Goal: Task Accomplishment & Management: Manage account settings

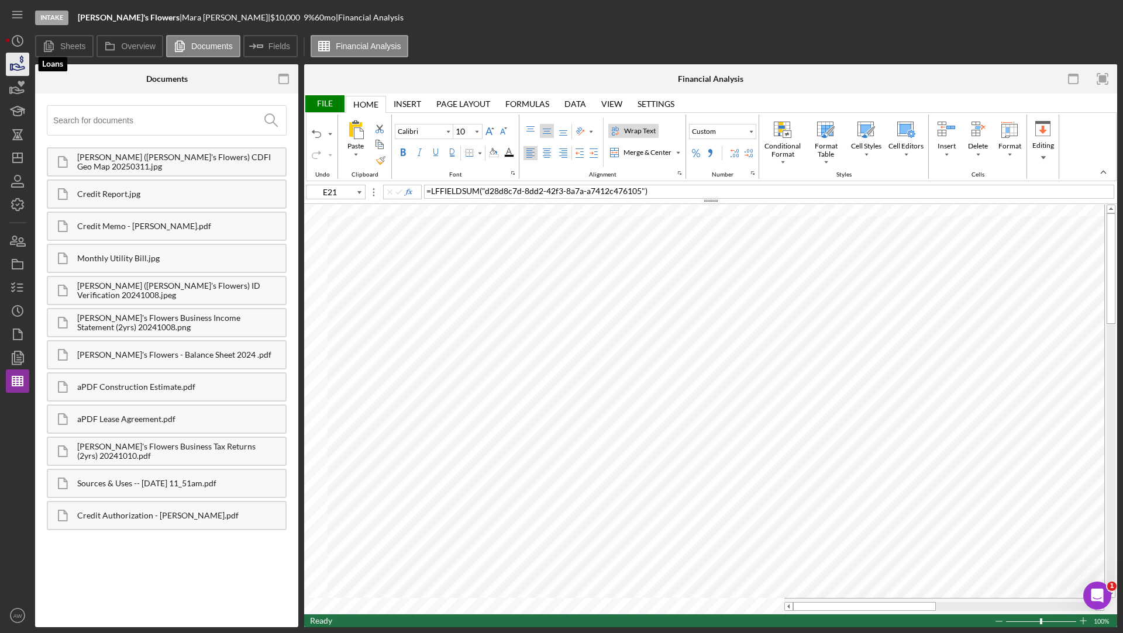
click at [20, 61] on icon "button" at bounding box center [22, 60] width 4 height 8
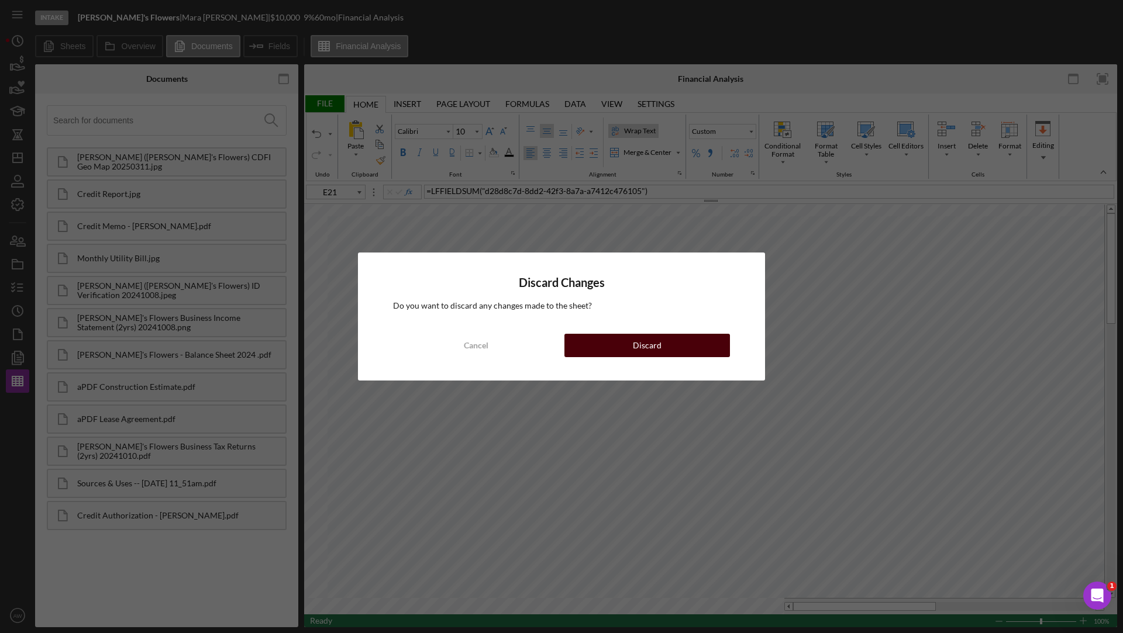
click at [605, 343] on button "Discard" at bounding box center [647, 345] width 166 height 23
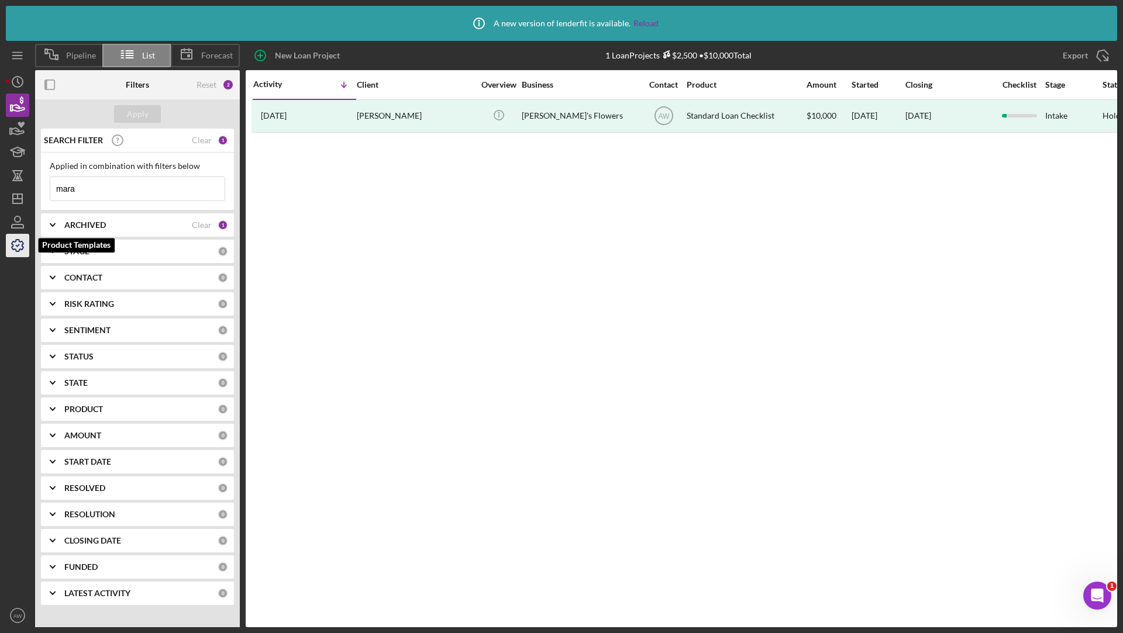
click at [17, 246] on polyline "button" at bounding box center [17, 246] width 3 height 2
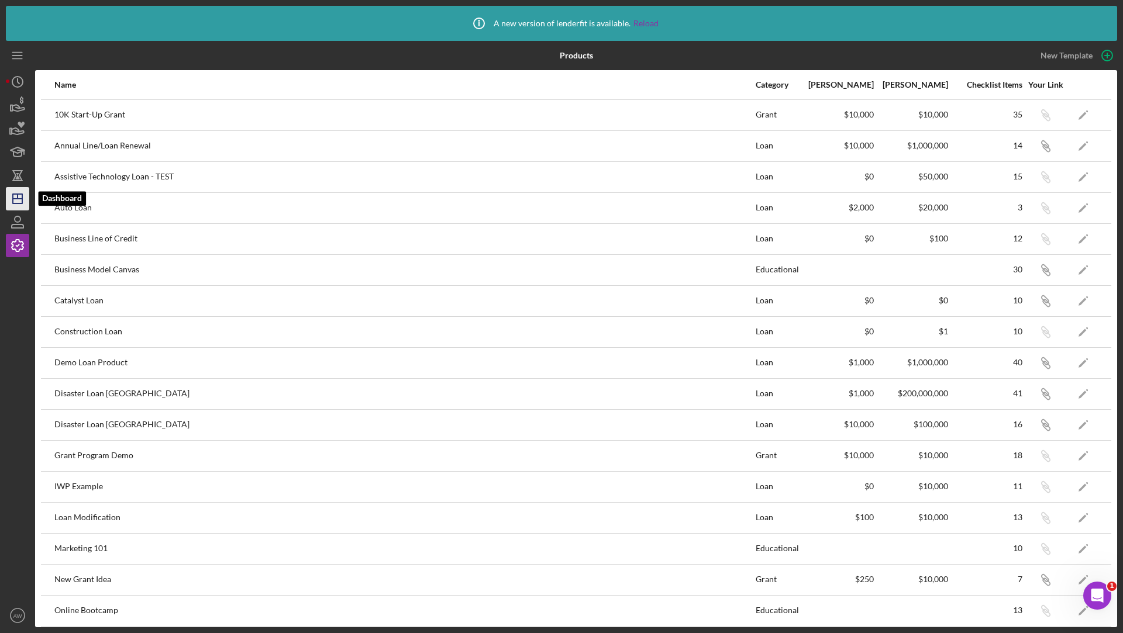
click at [13, 199] on line "button" at bounding box center [17, 199] width 9 height 0
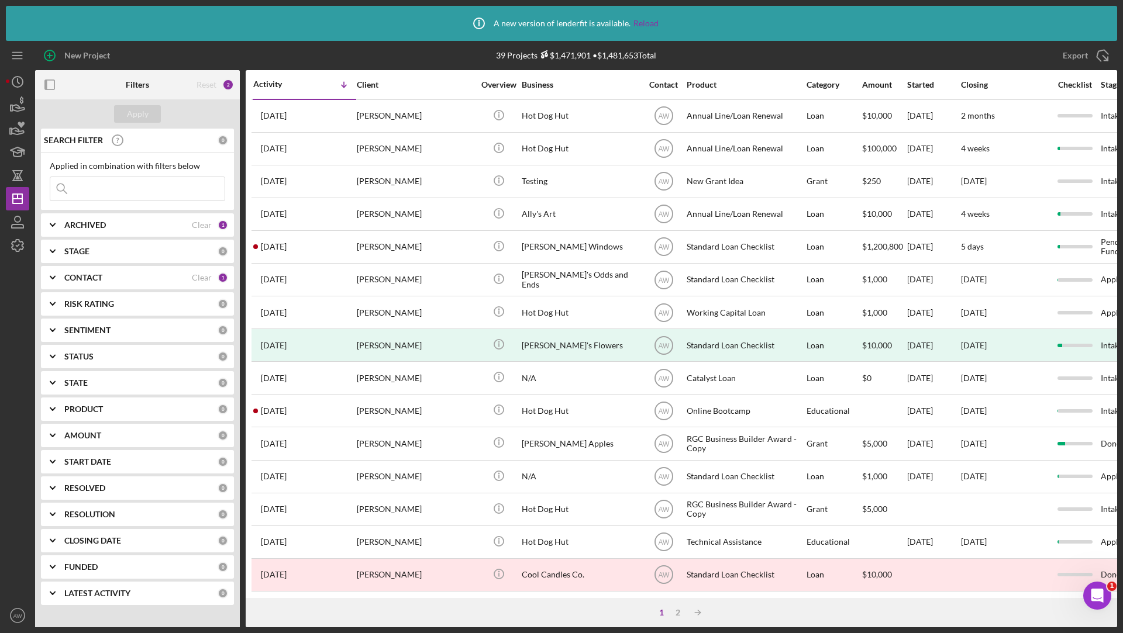
click at [206, 83] on div "Reset" at bounding box center [207, 84] width 20 height 9
click at [202, 274] on div "Clear" at bounding box center [202, 277] width 20 height 9
click at [135, 114] on div "Apply" at bounding box center [138, 114] width 22 height 18
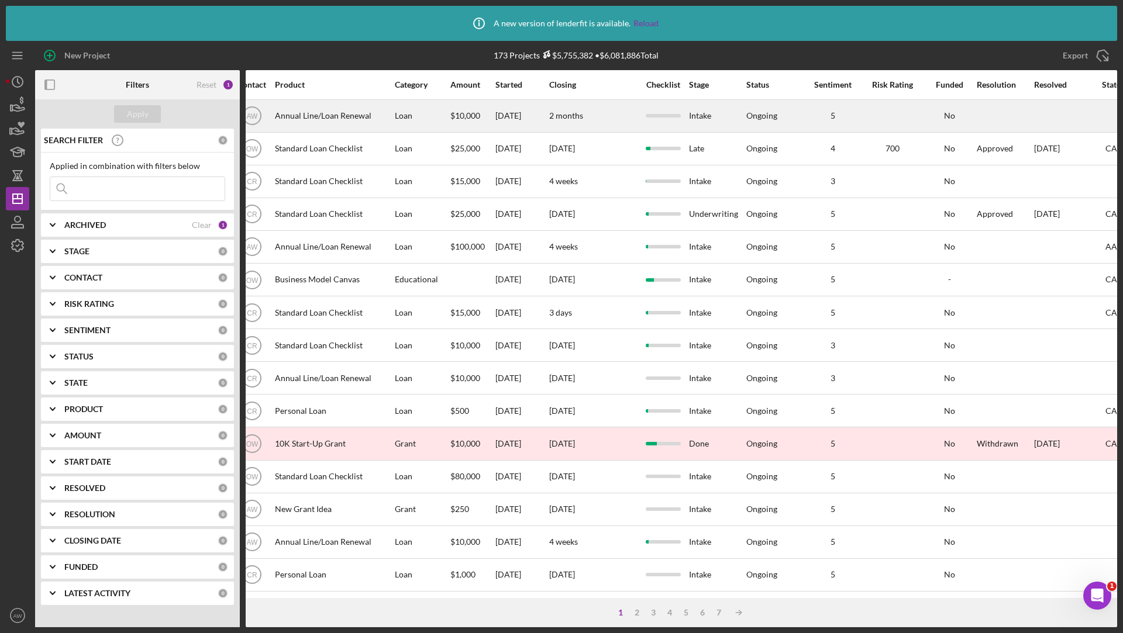
scroll to position [0, 441]
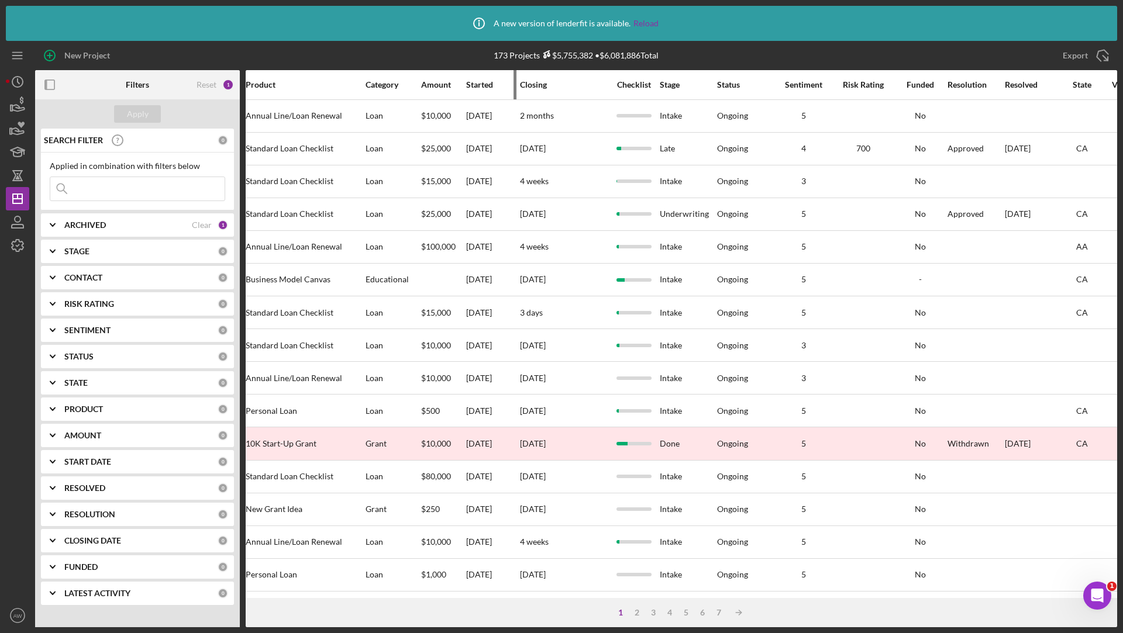
click at [478, 84] on div "Started" at bounding box center [492, 84] width 53 height 9
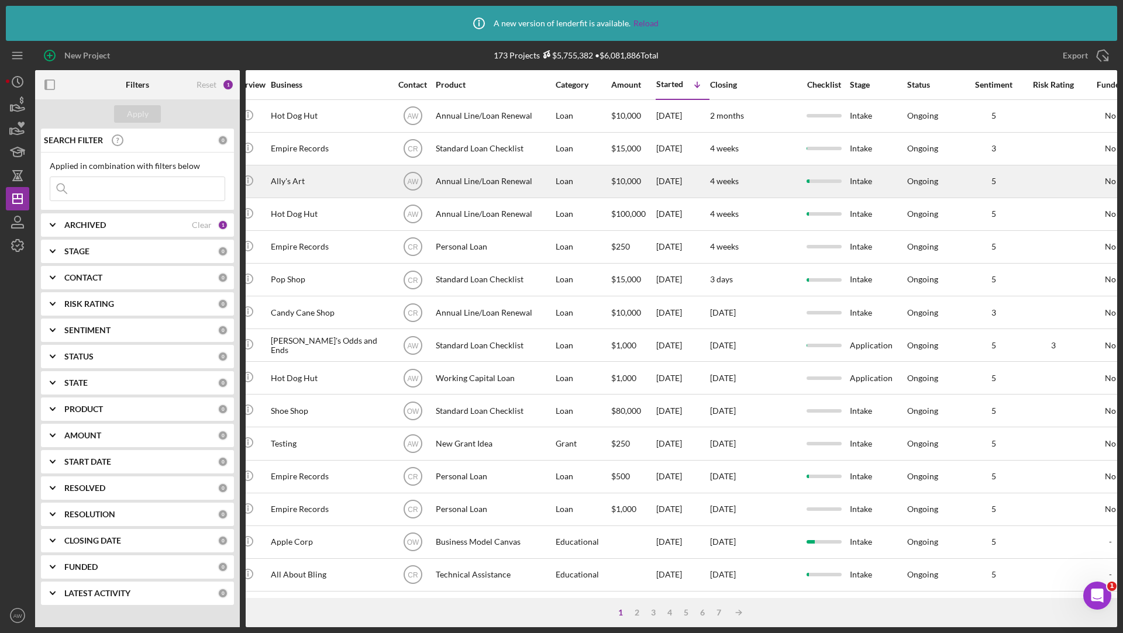
scroll to position [0, 0]
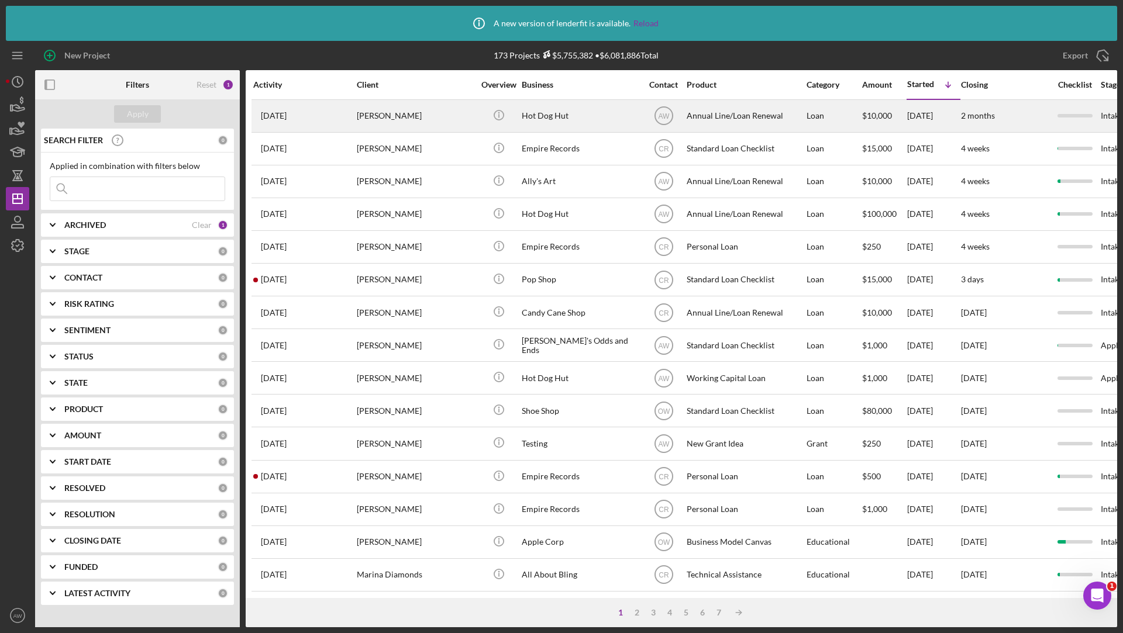
click at [432, 118] on div "[PERSON_NAME]" at bounding box center [415, 116] width 117 height 31
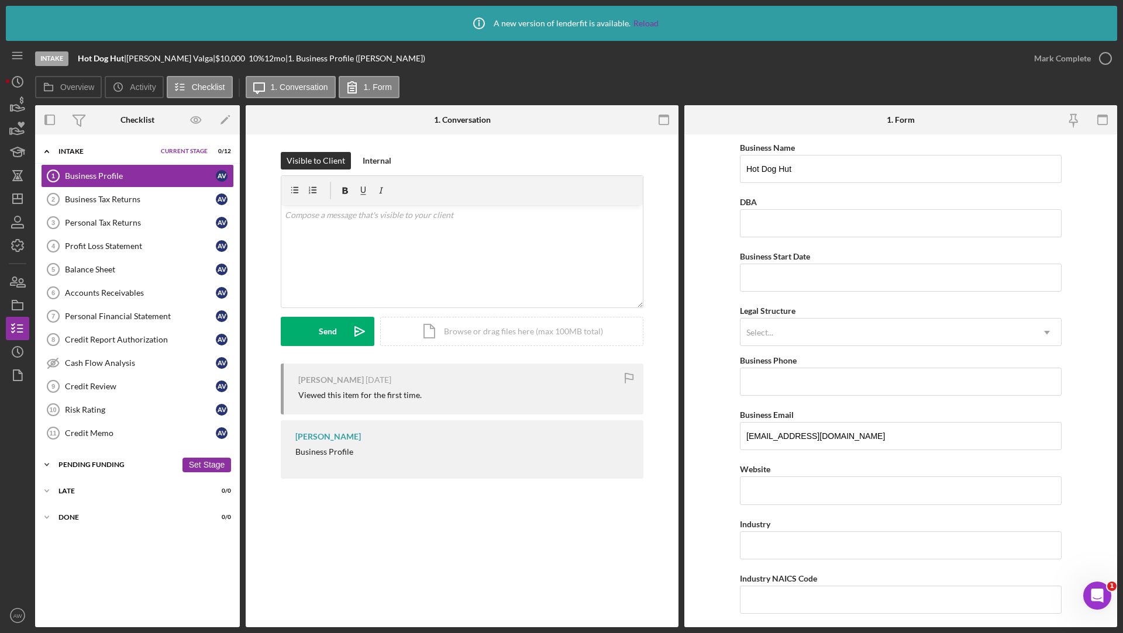
click at [73, 461] on div "Pending Funding" at bounding box center [117, 464] width 118 height 7
click at [74, 517] on div "Icon/Expander Late 0 / 0 Set Stage" at bounding box center [137, 515] width 205 height 23
click at [75, 554] on div "Icon/Expander Done 0 / 0 Set Stage" at bounding box center [137, 565] width 205 height 23
click at [18, 247] on icon "button" at bounding box center [17, 245] width 29 height 29
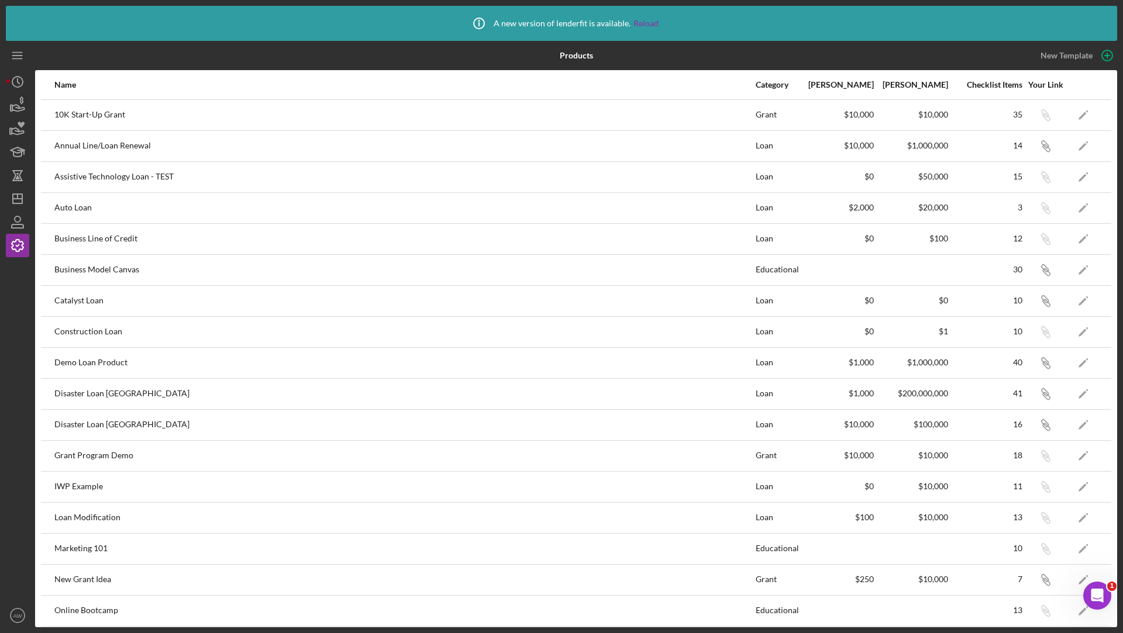
scroll to position [340, 0]
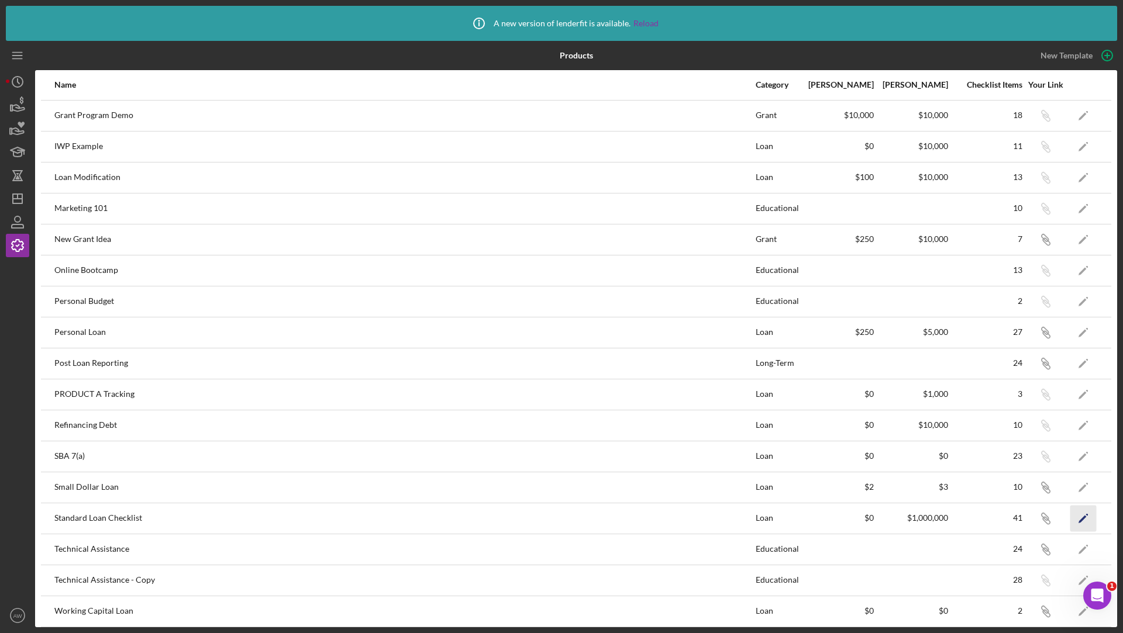
click at [1082, 508] on icon "Icon/Edit" at bounding box center [1083, 518] width 26 height 26
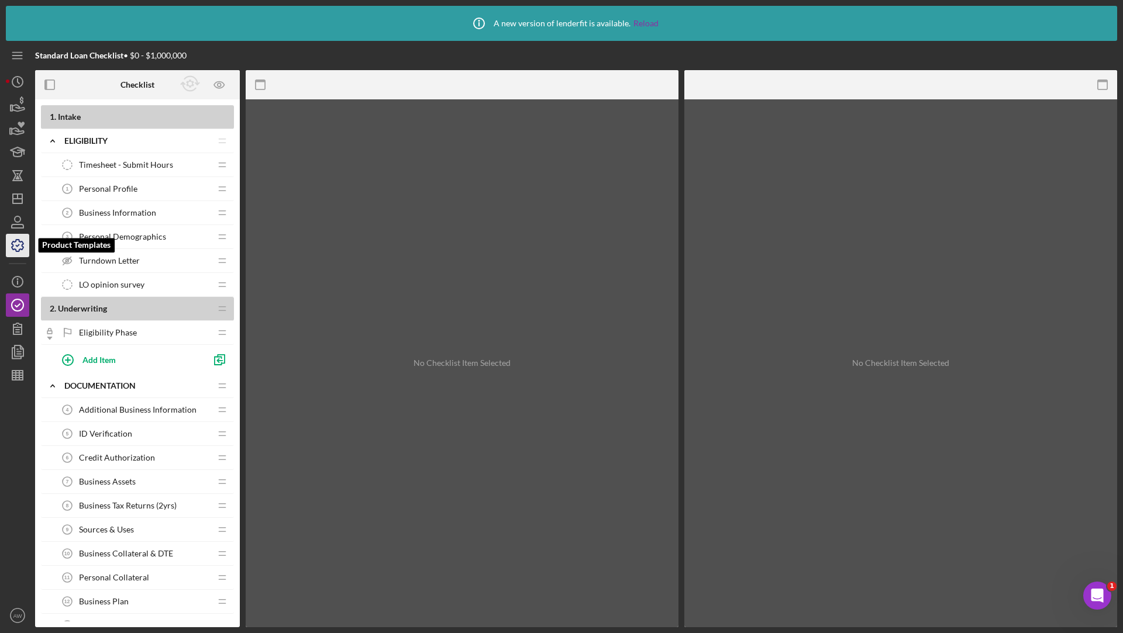
click at [19, 250] on icon "button" at bounding box center [17, 245] width 29 height 29
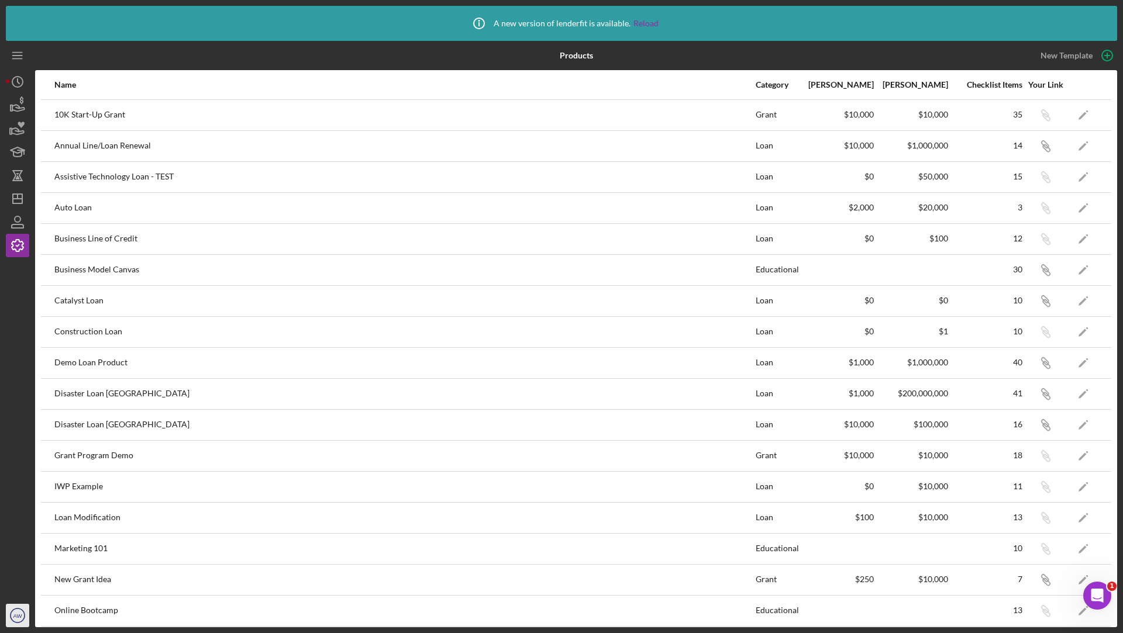
click at [27, 604] on icon "AW" at bounding box center [17, 615] width 23 height 29
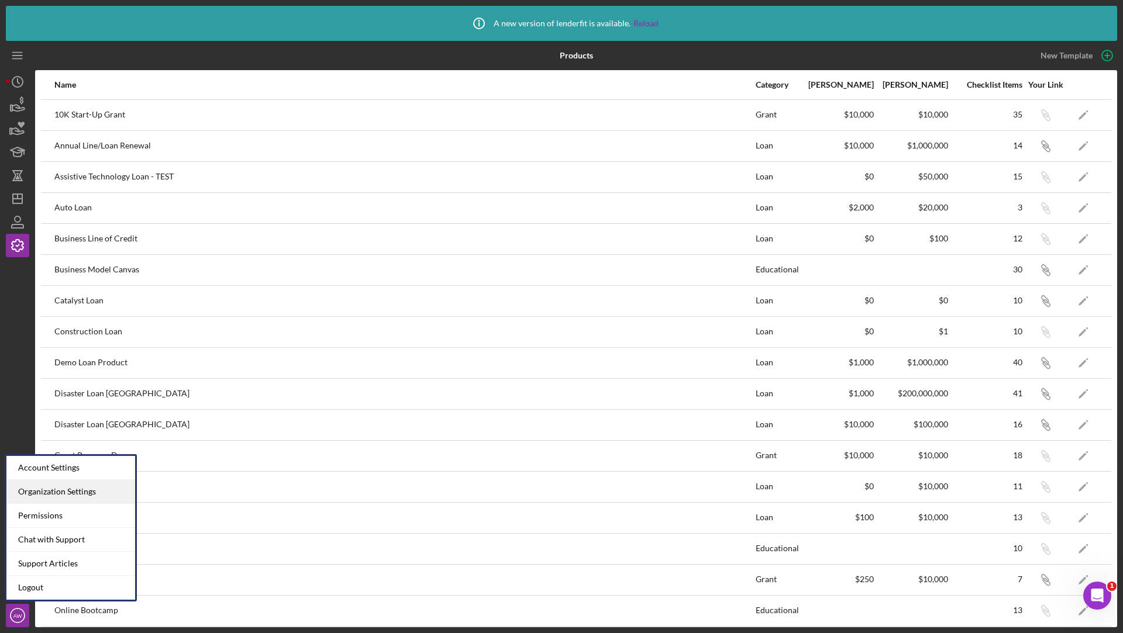
click at [49, 487] on div "Organization Settings" at bounding box center [70, 492] width 129 height 24
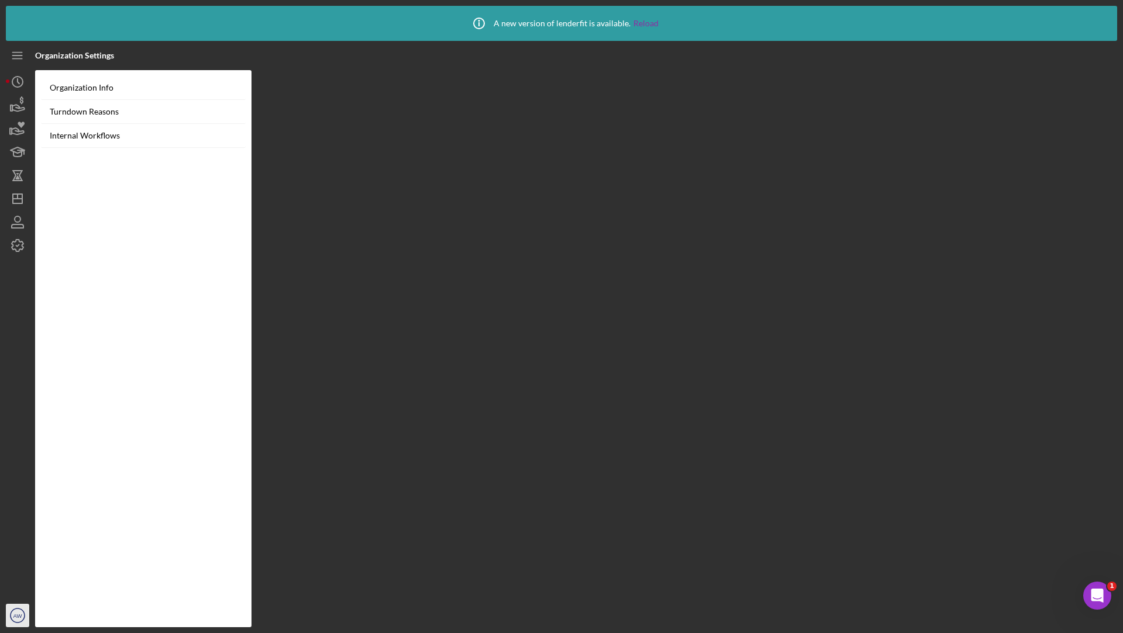
click at [8, 616] on icon "AW" at bounding box center [17, 615] width 23 height 29
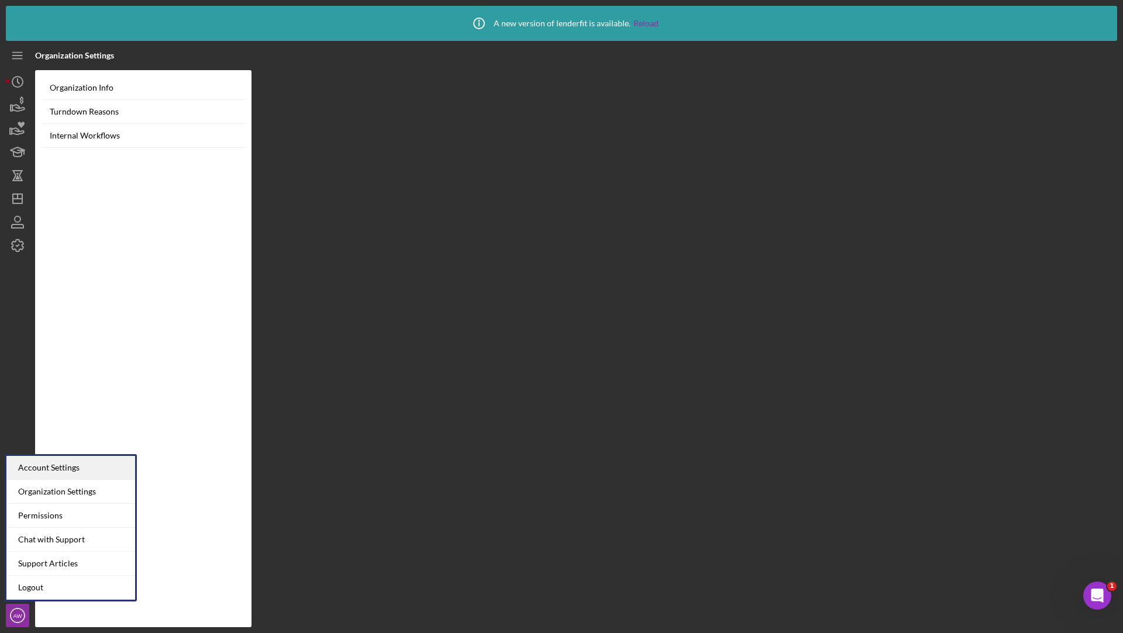
click at [40, 472] on div "Account Settings" at bounding box center [70, 468] width 129 height 24
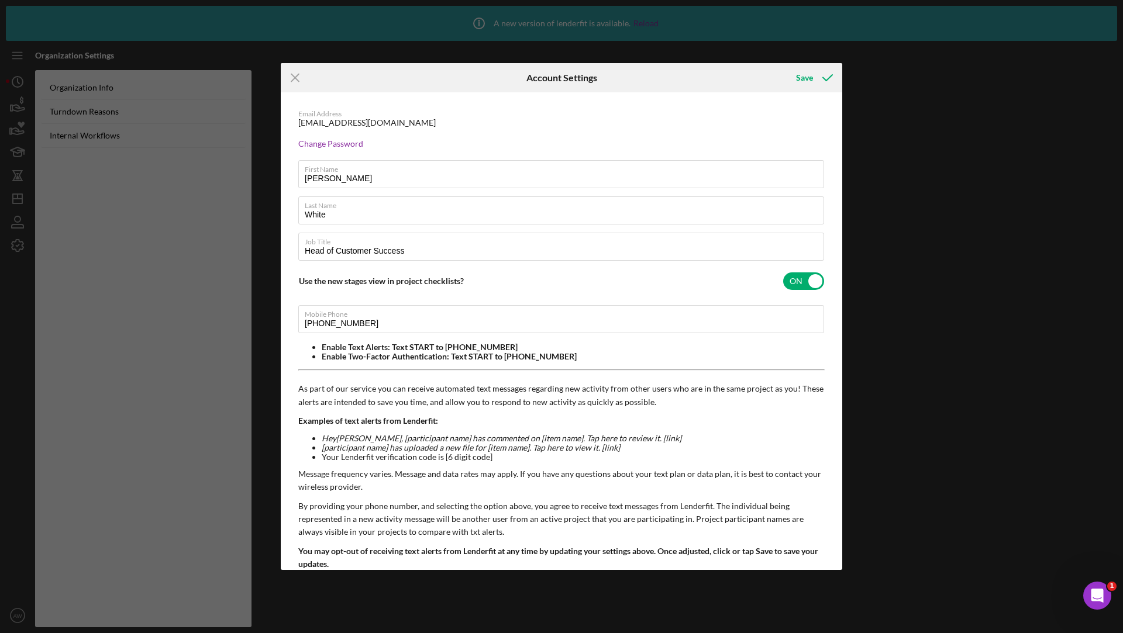
click at [206, 236] on div "Icon/Menu Close Account Settings Save Email Address lfdemoorg@gmail.com Change …" at bounding box center [561, 316] width 1123 height 633
click at [16, 252] on div "Icon/Menu Close Account Settings Save Email Address lfdemoorg@gmail.com Change …" at bounding box center [561, 316] width 1123 height 633
click at [294, 77] on line at bounding box center [295, 78] width 8 height 8
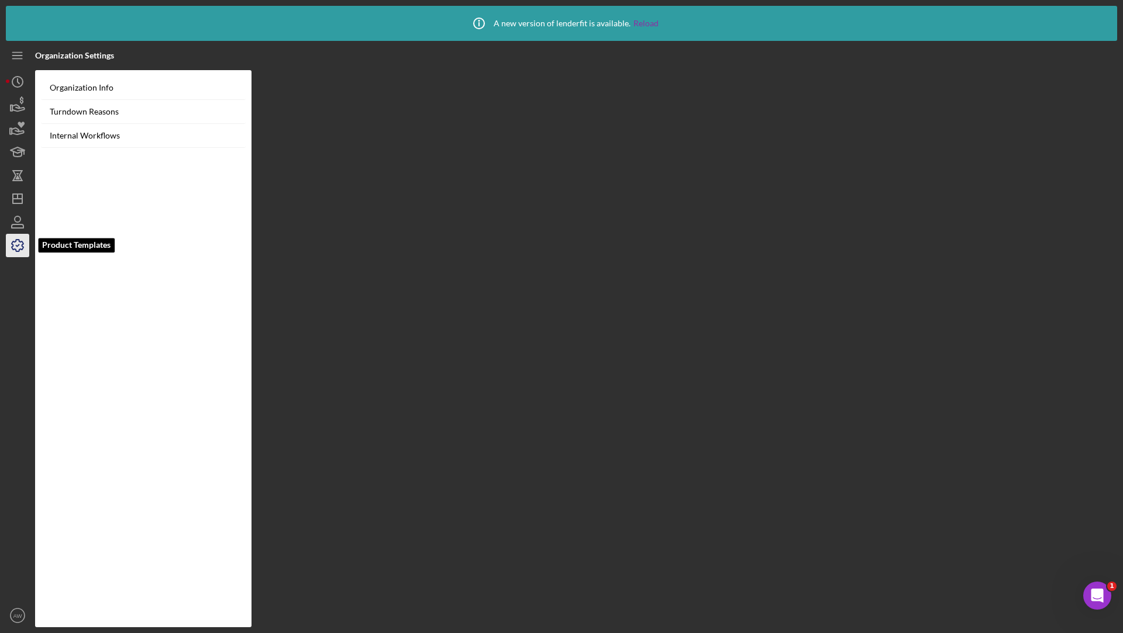
click at [18, 237] on icon "button" at bounding box center [17, 245] width 29 height 29
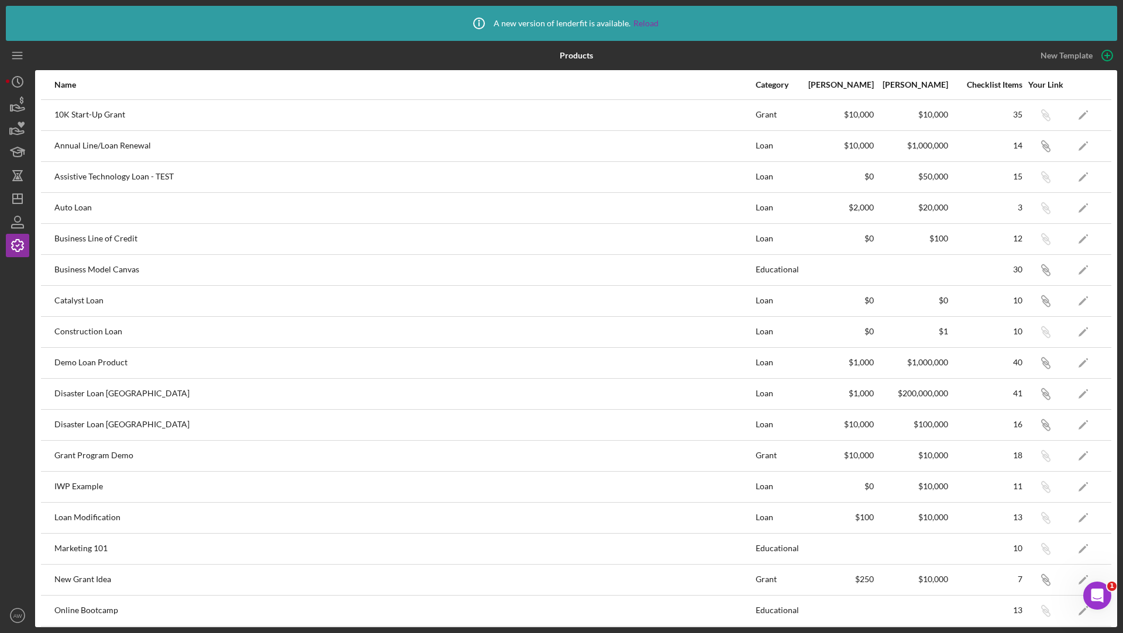
scroll to position [340, 0]
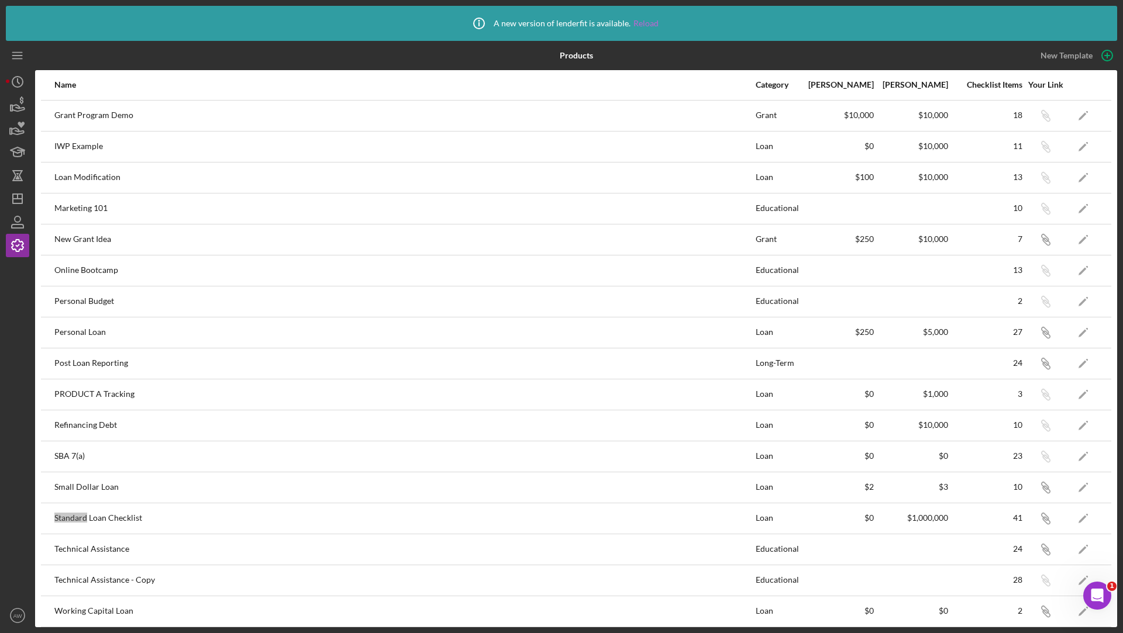
click at [650, 21] on link "Reload" at bounding box center [645, 23] width 25 height 9
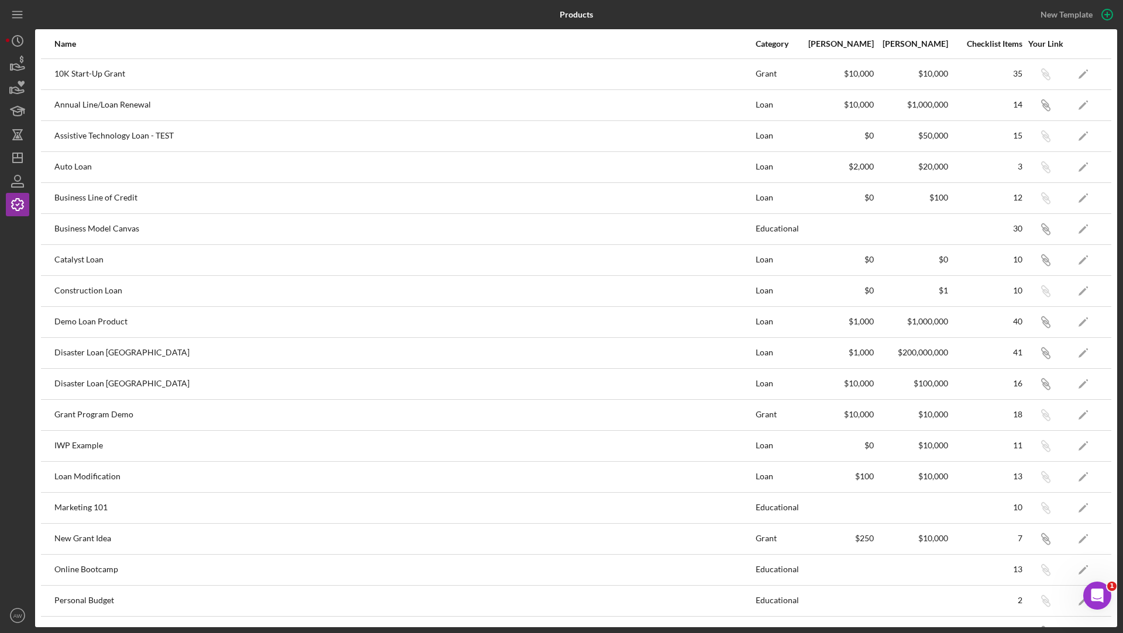
scroll to position [299, 0]
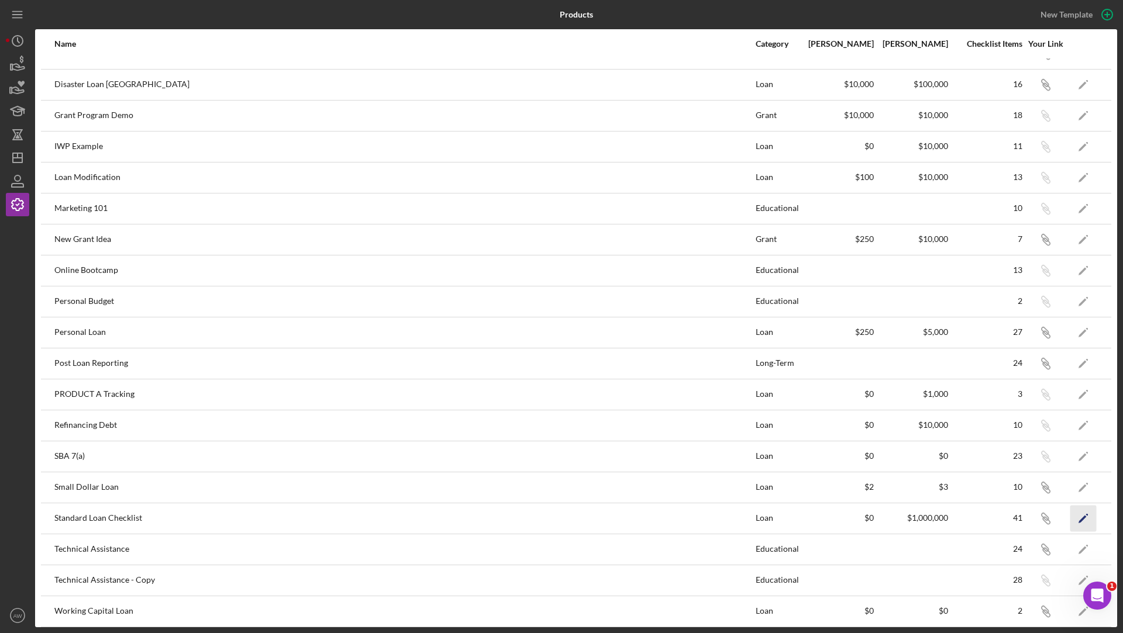
click at [1084, 515] on polygon "button" at bounding box center [1082, 519] width 8 height 8
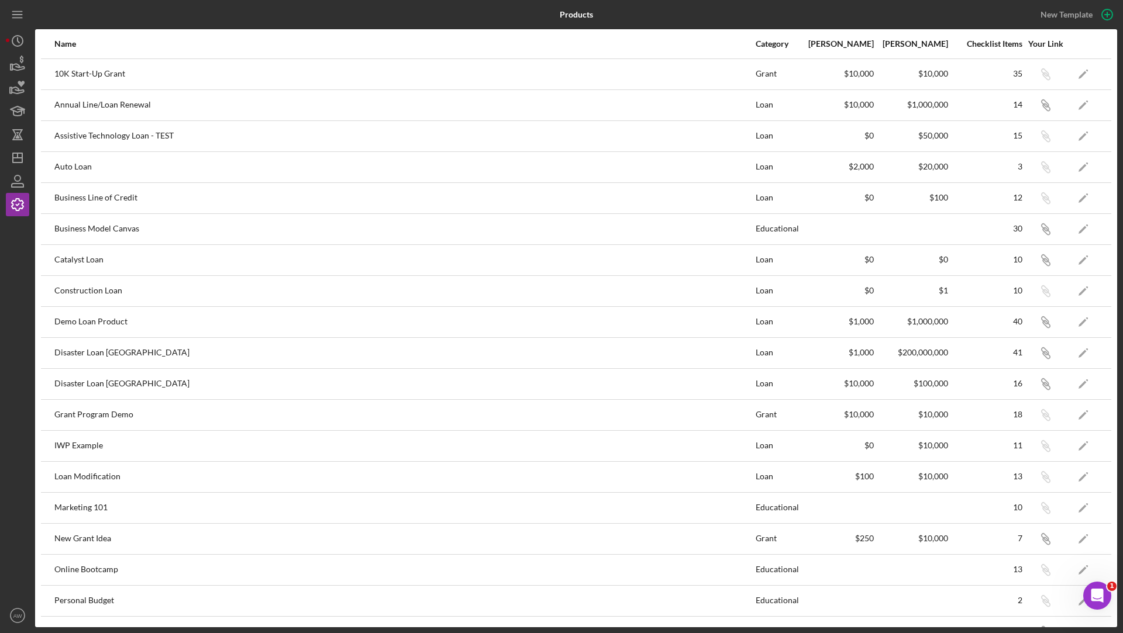
scroll to position [299, 0]
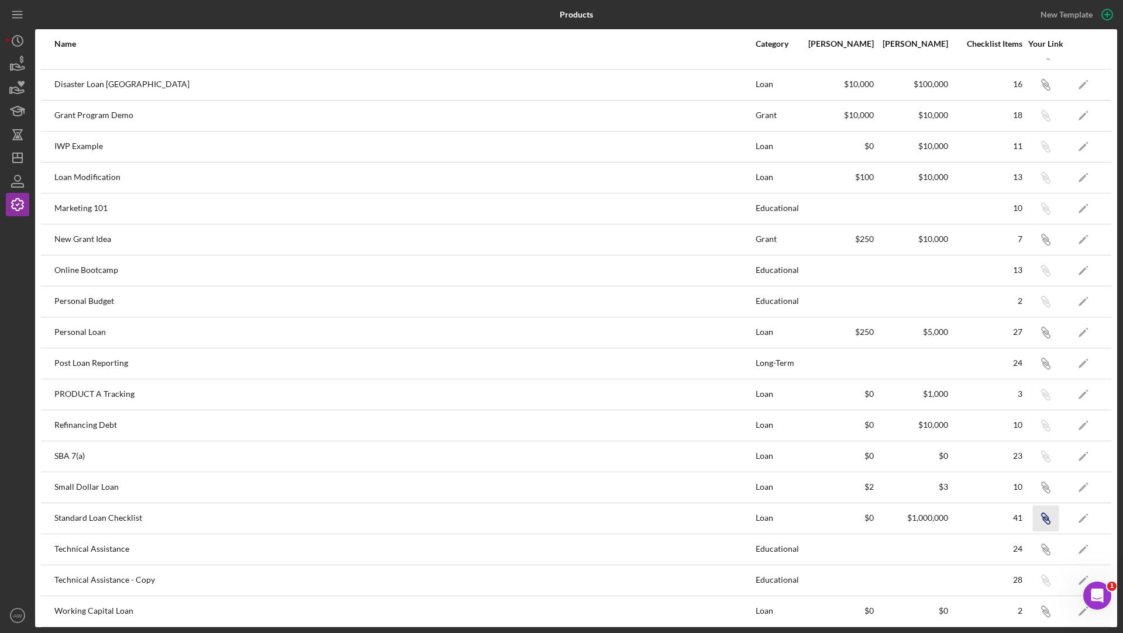
click at [1049, 509] on icon "Icon/Link" at bounding box center [1045, 518] width 26 height 26
click at [20, 159] on icon "Icon/Dashboard" at bounding box center [17, 157] width 29 height 29
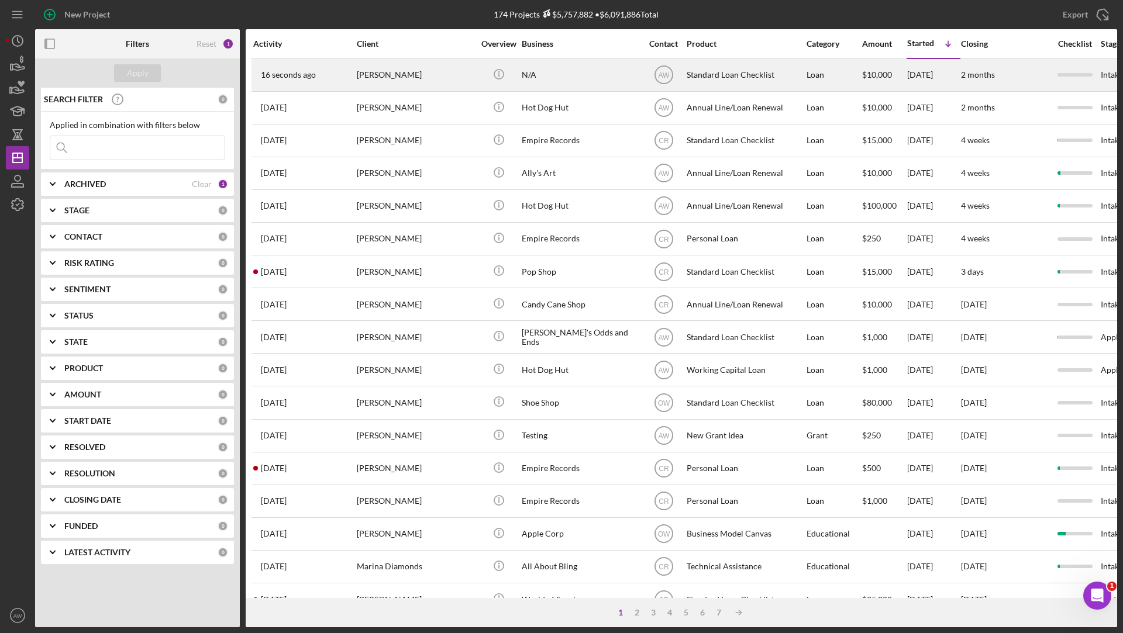
click at [422, 82] on div "[PERSON_NAME]" at bounding box center [415, 75] width 117 height 31
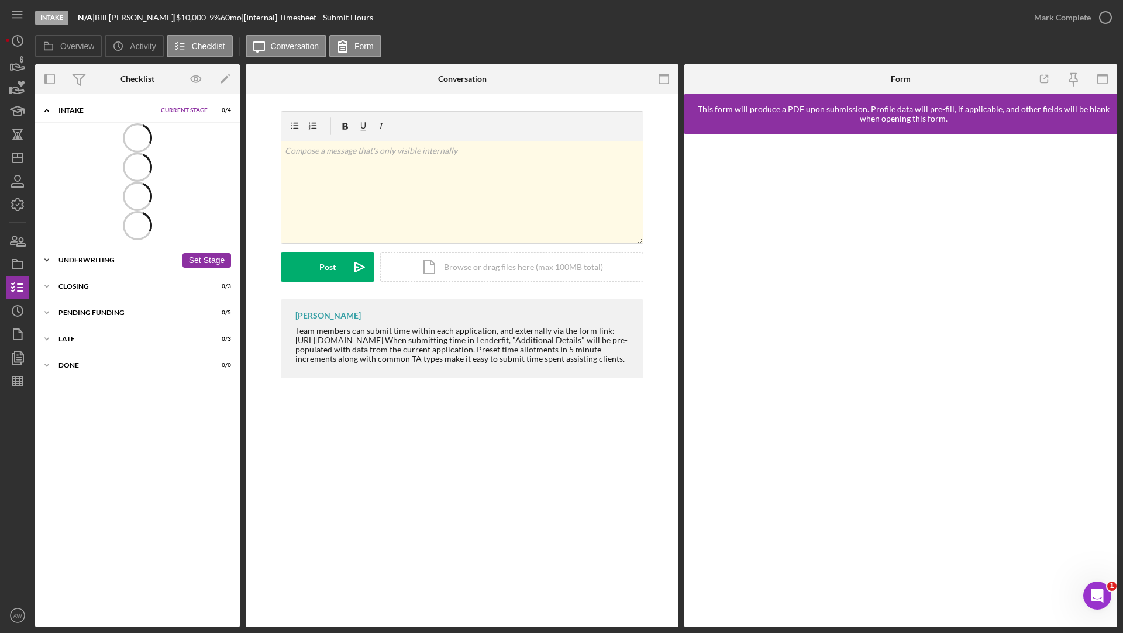
click at [119, 255] on div "Icon/Expander Underwriting 0 / 26 Set Stage" at bounding box center [137, 260] width 205 height 23
